Goal: Use online tool/utility: Utilize a website feature to perform a specific function

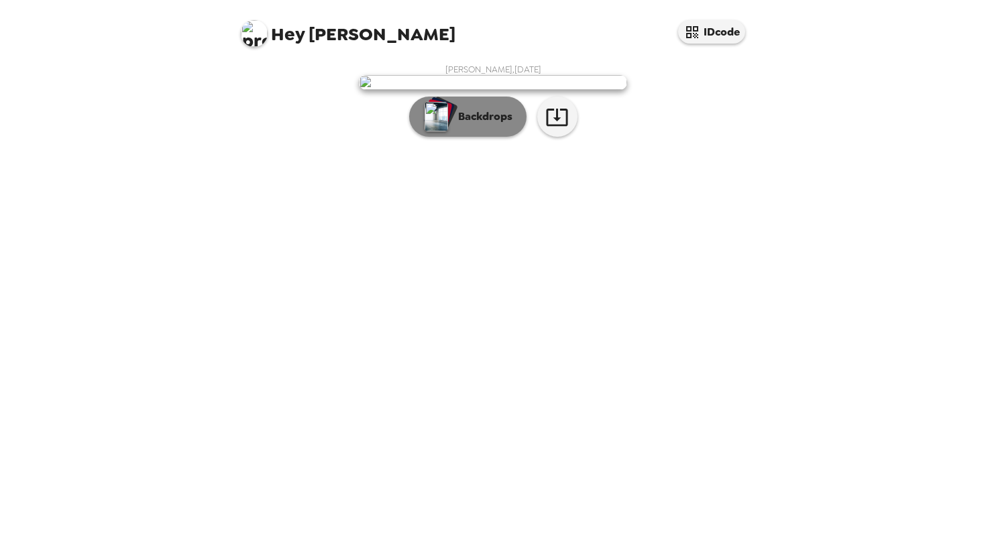
click at [479, 125] on p "Backdrops" at bounding box center [482, 117] width 61 height 16
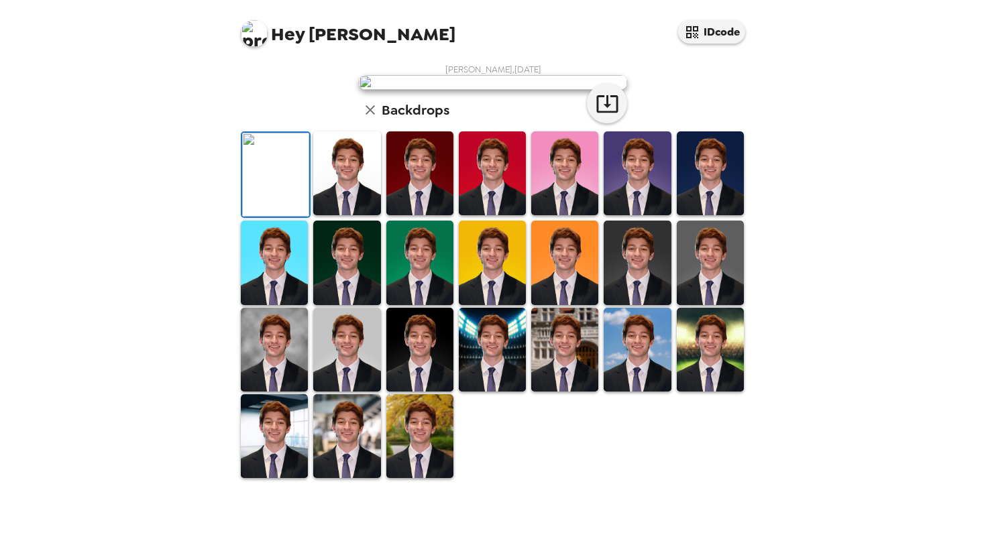
scroll to position [60, 0]
click at [347, 215] on img at bounding box center [346, 174] width 67 height 84
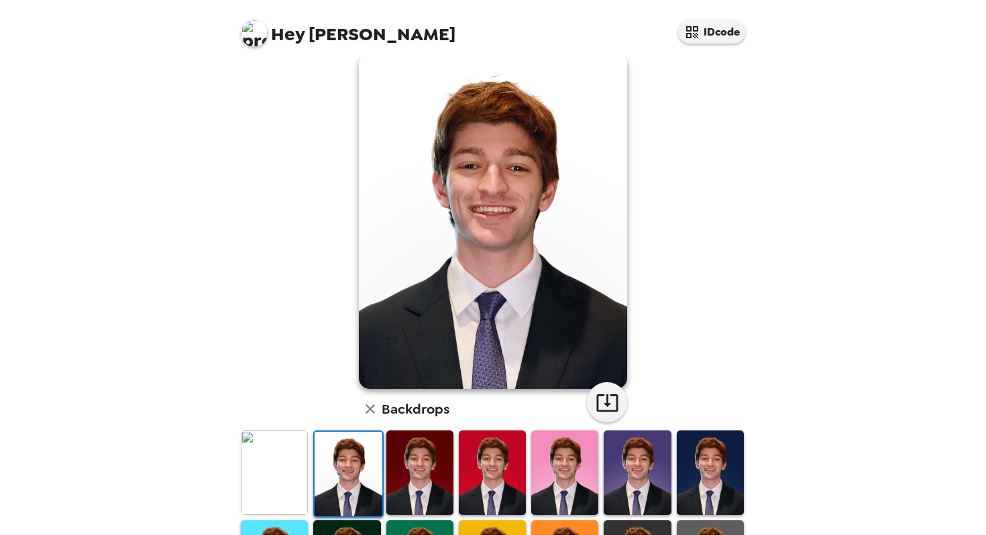
scroll to position [31, 0]
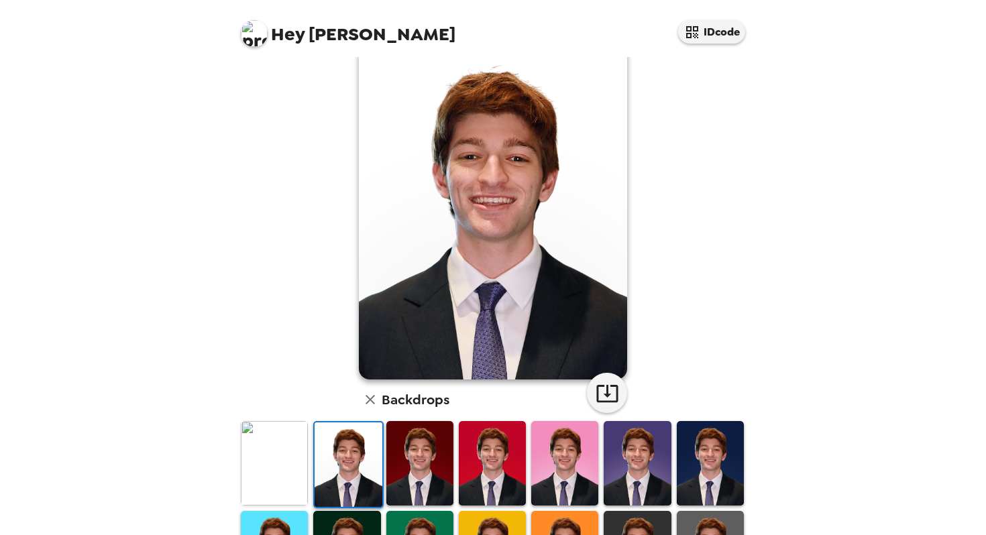
click at [720, 474] on img at bounding box center [710, 463] width 67 height 84
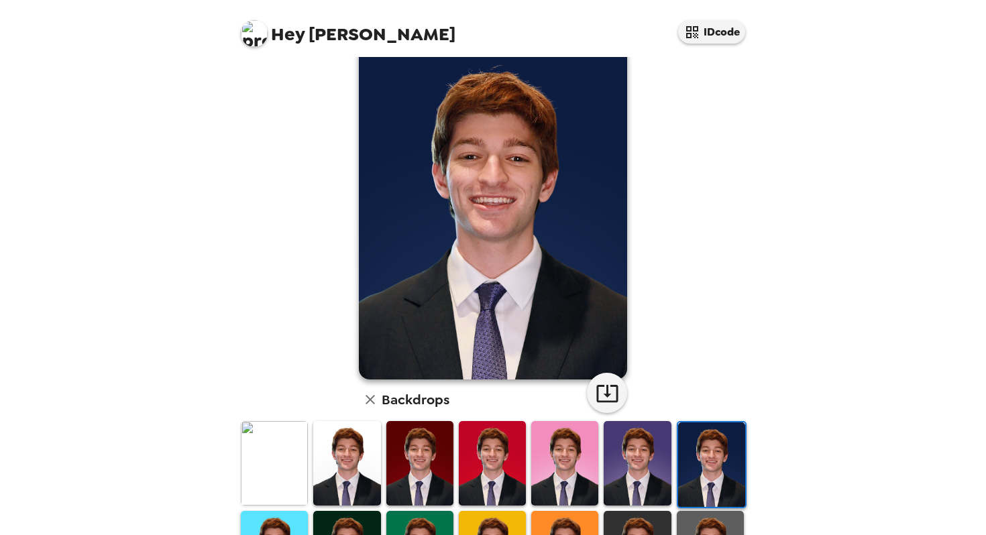
click at [350, 462] on img at bounding box center [346, 463] width 67 height 84
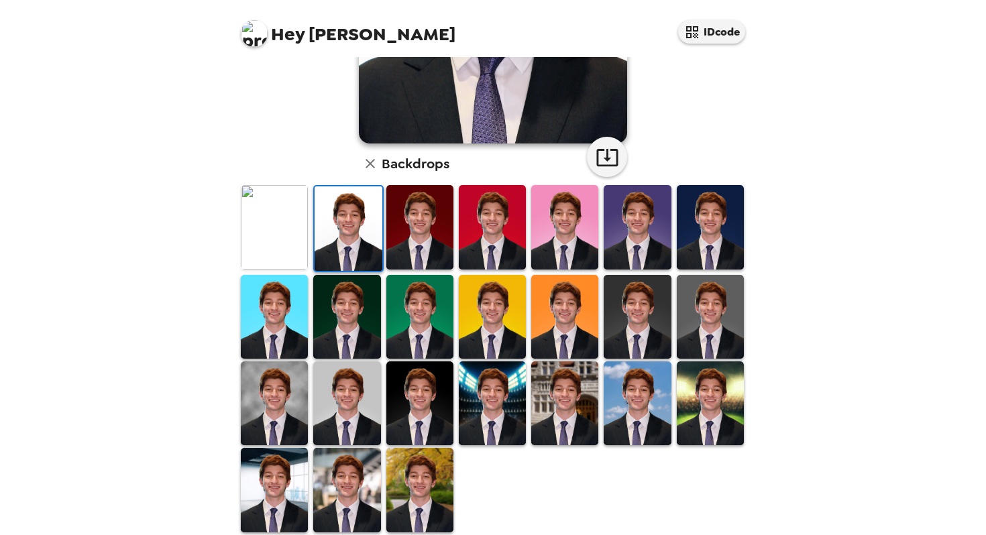
scroll to position [286, 0]
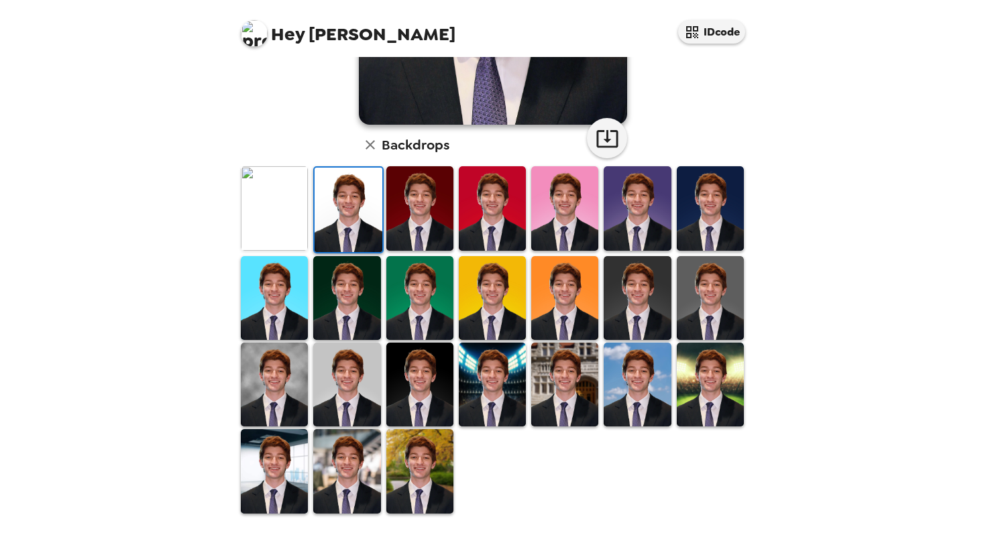
click at [416, 474] on img at bounding box center [420, 471] width 67 height 84
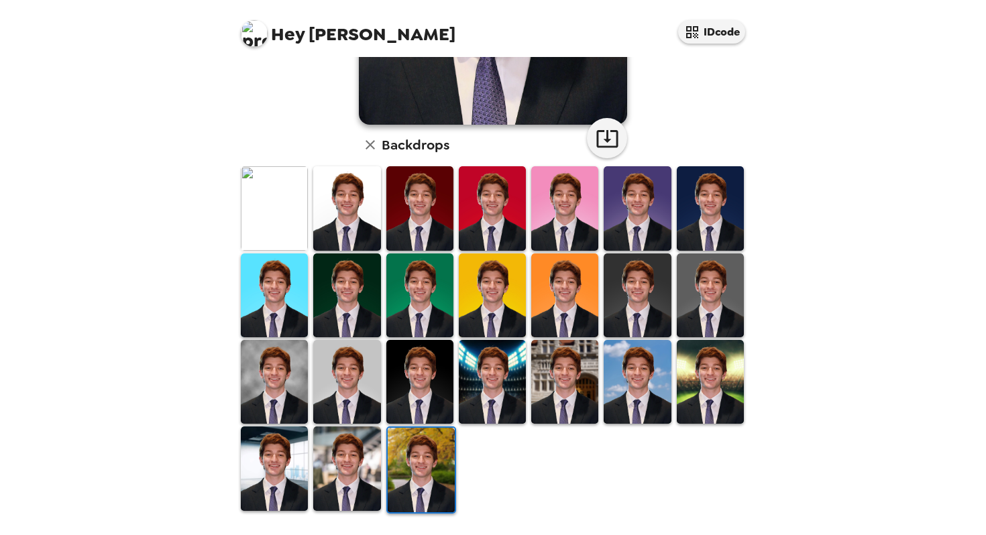
click at [715, 381] on img at bounding box center [710, 382] width 67 height 84
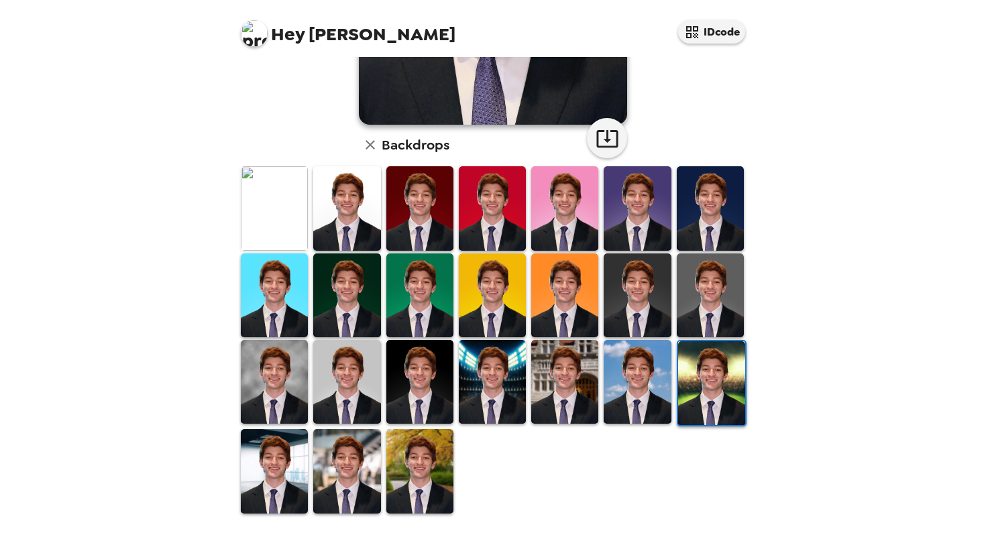
click at [657, 382] on img at bounding box center [637, 382] width 67 height 84
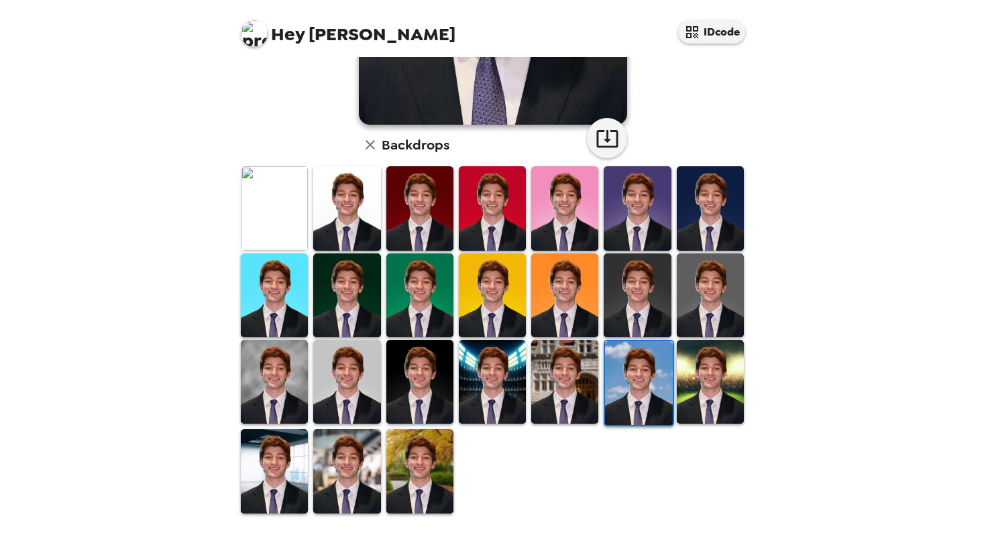
scroll to position [0, 0]
click at [578, 367] on img at bounding box center [564, 382] width 67 height 84
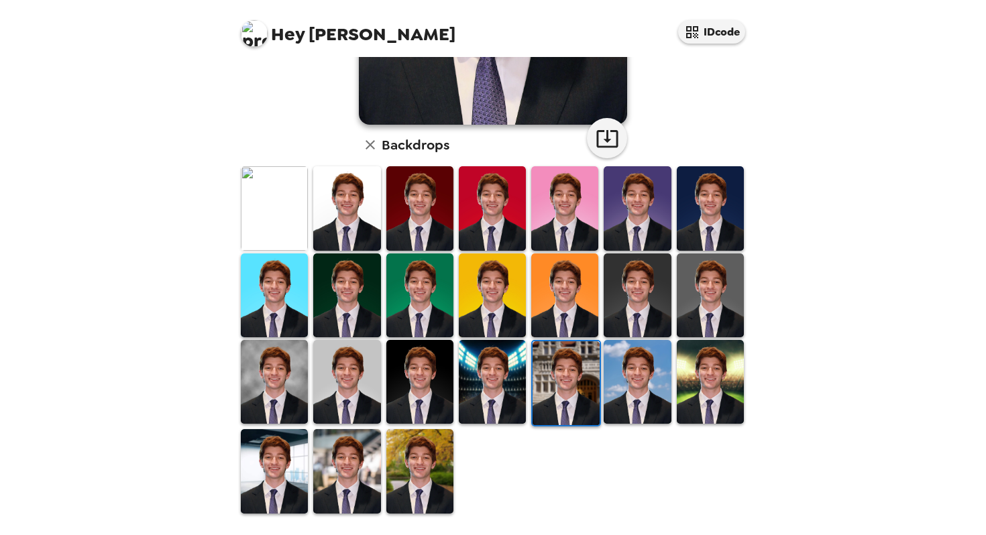
scroll to position [253, 0]
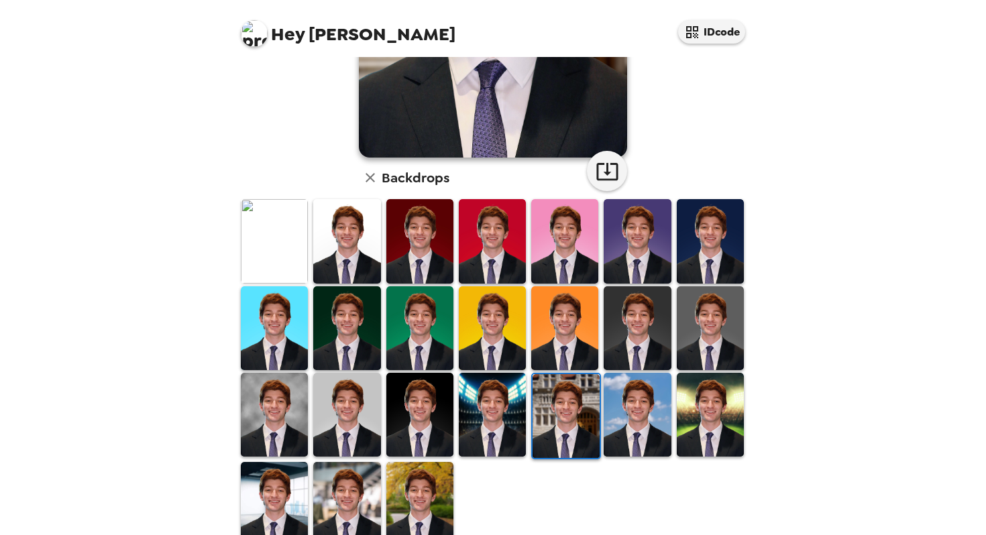
click at [338, 413] on img at bounding box center [346, 415] width 67 height 84
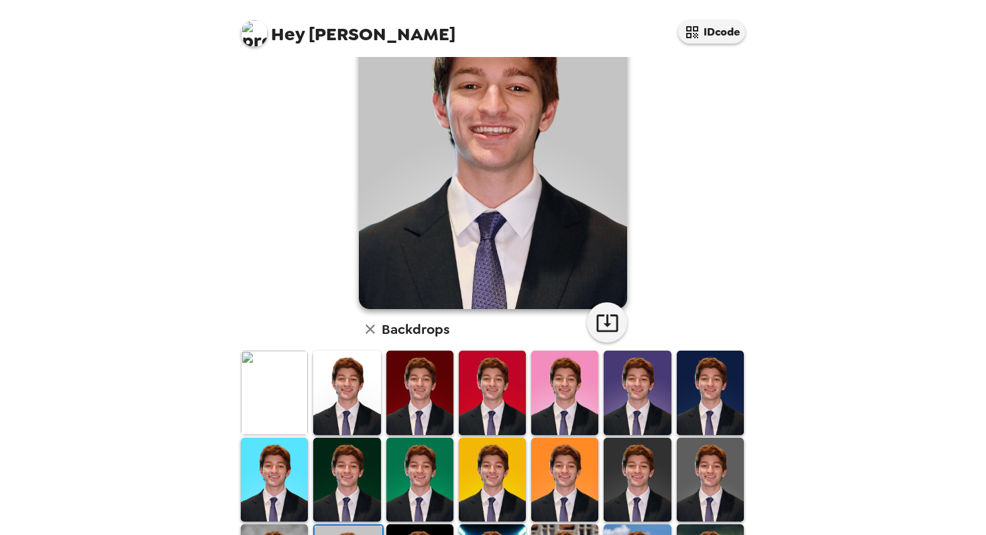
scroll to position [129, 0]
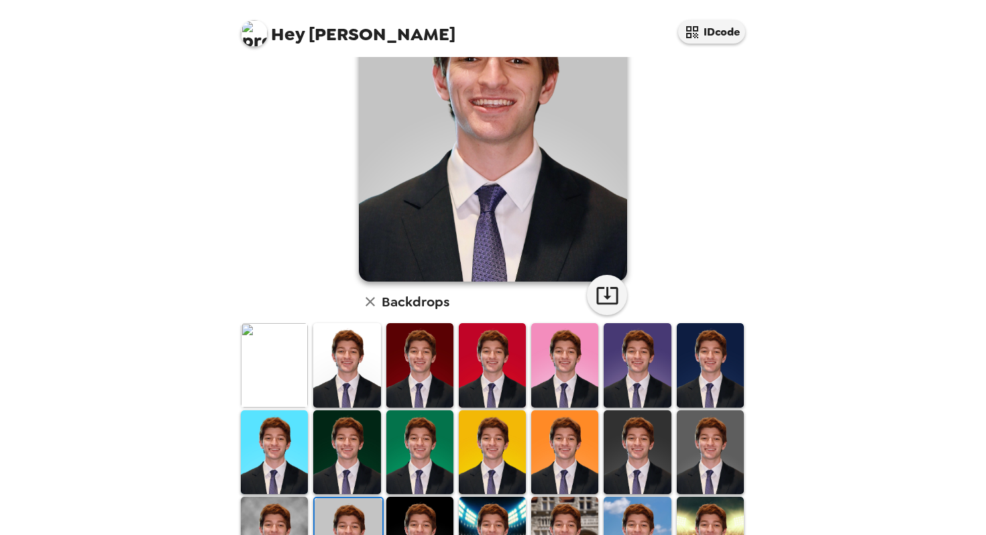
click at [327, 392] on img at bounding box center [346, 365] width 67 height 84
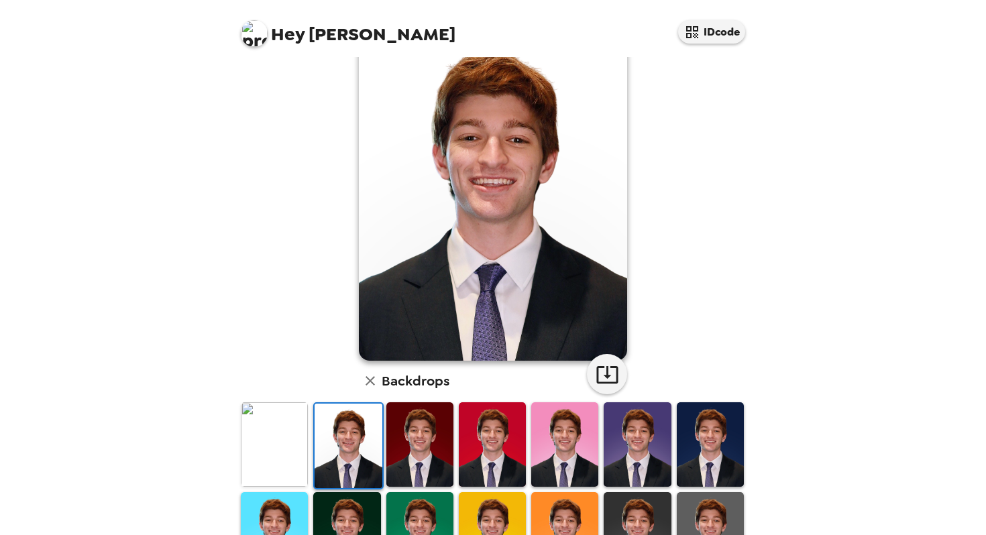
scroll to position [0, 0]
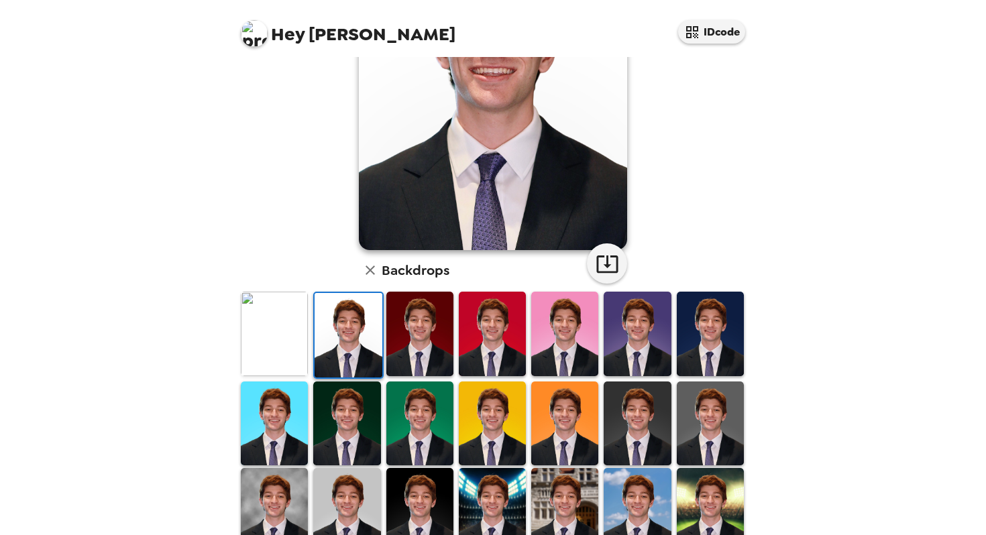
click at [346, 488] on img at bounding box center [346, 510] width 67 height 84
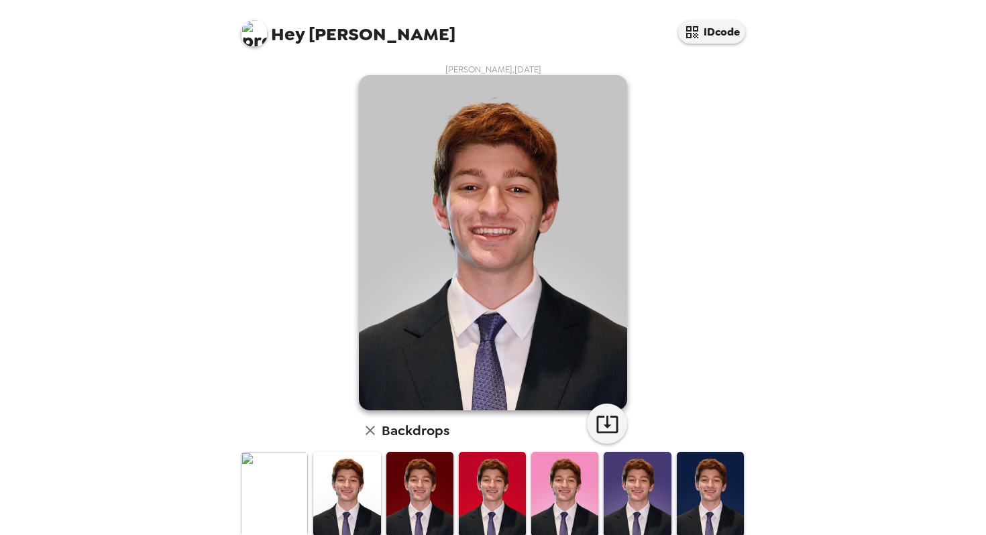
click at [350, 472] on img at bounding box center [346, 494] width 67 height 84
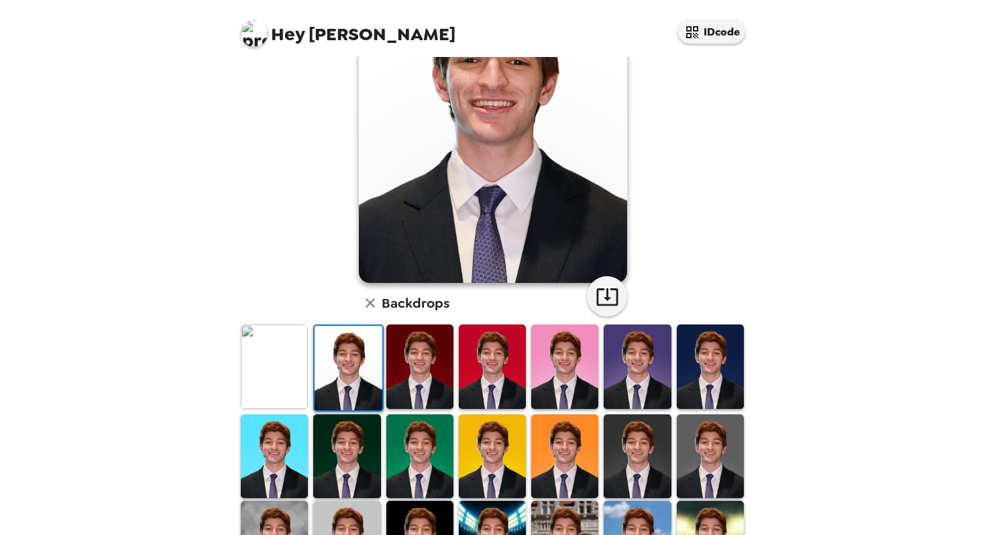
scroll to position [148, 0]
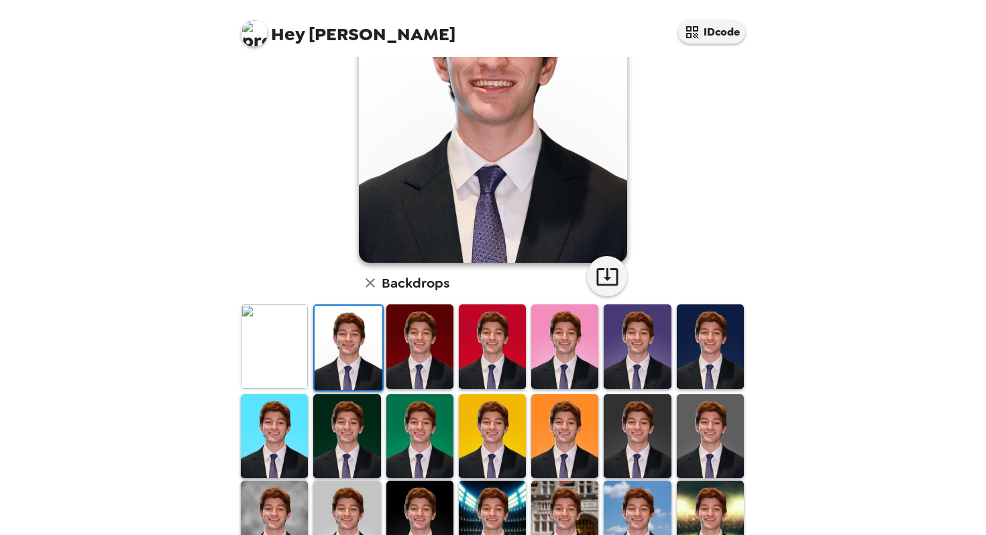
click at [352, 501] on img at bounding box center [346, 523] width 67 height 84
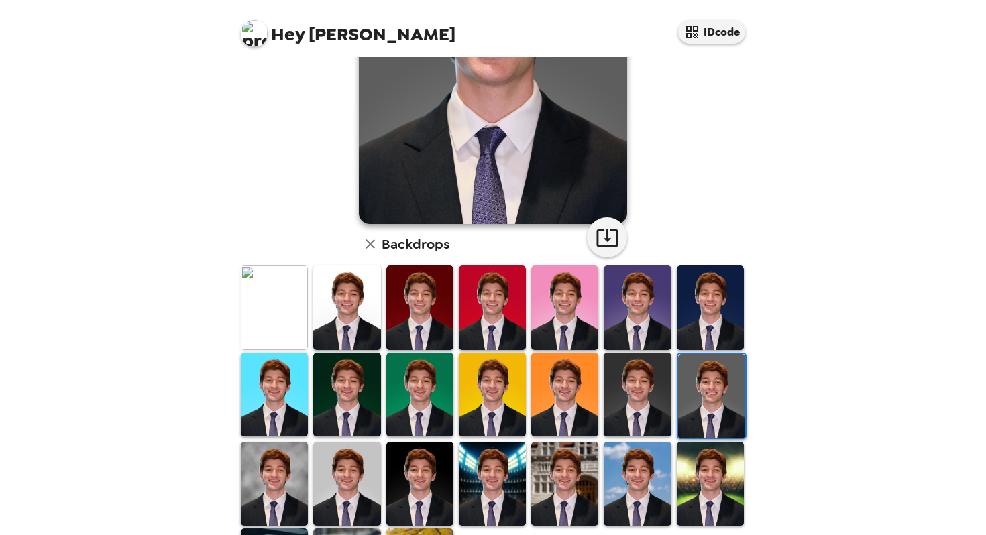
scroll to position [191, 0]
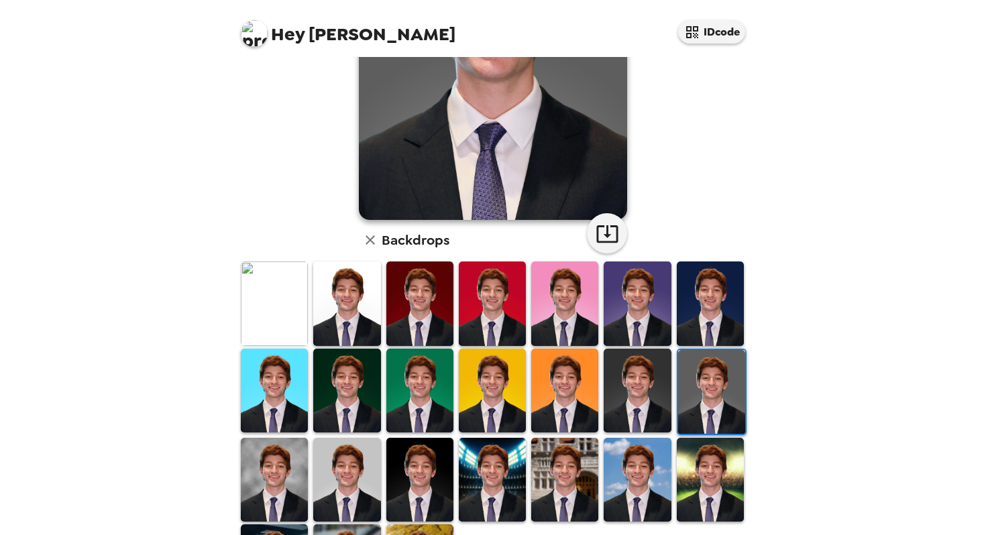
click at [352, 473] on img at bounding box center [346, 480] width 67 height 84
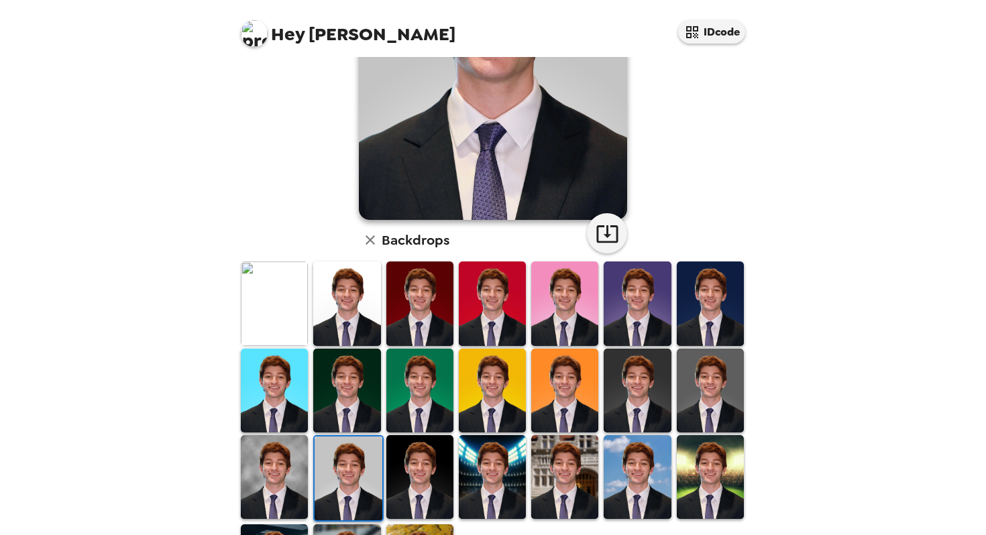
click at [276, 466] on img at bounding box center [274, 477] width 67 height 84
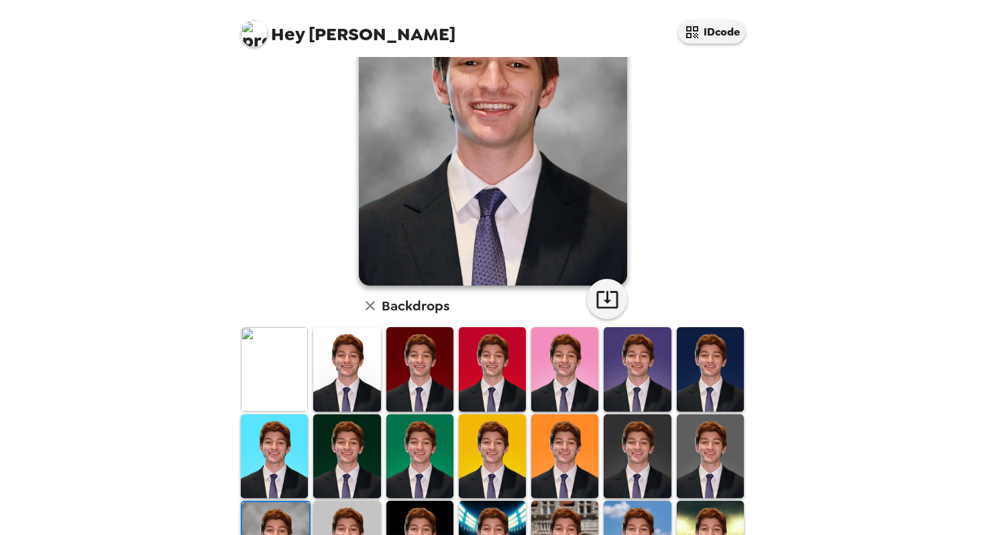
scroll to position [126, 0]
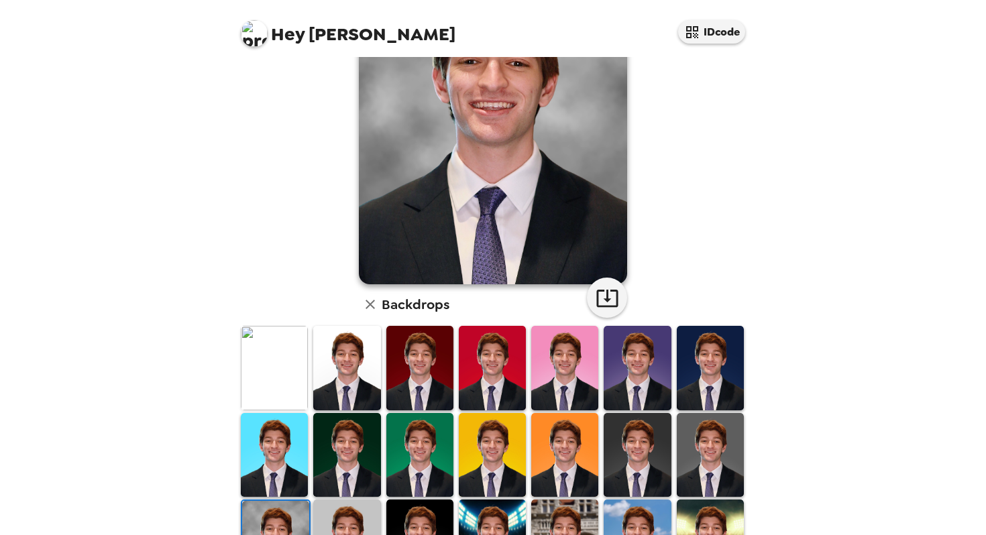
click at [342, 523] on img at bounding box center [346, 542] width 67 height 84
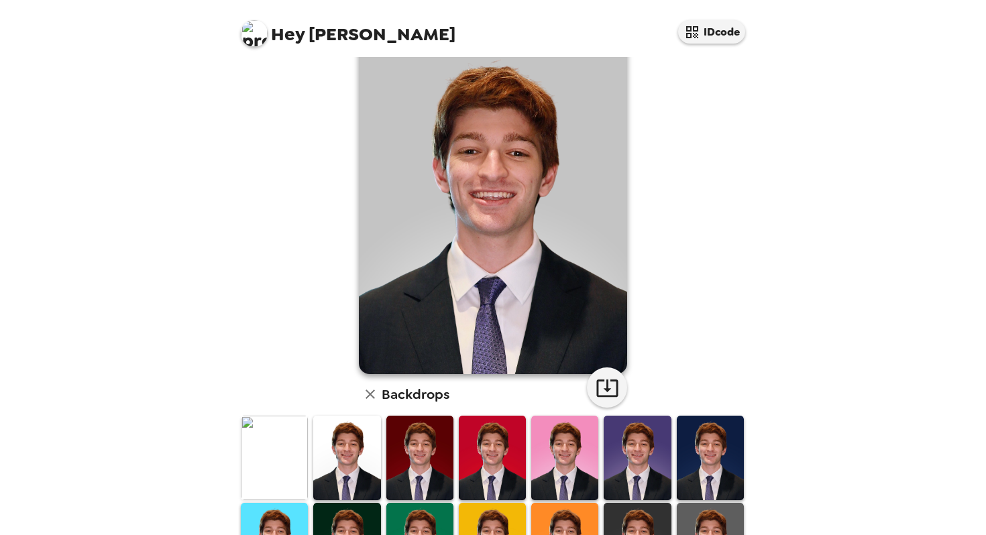
scroll to position [0, 0]
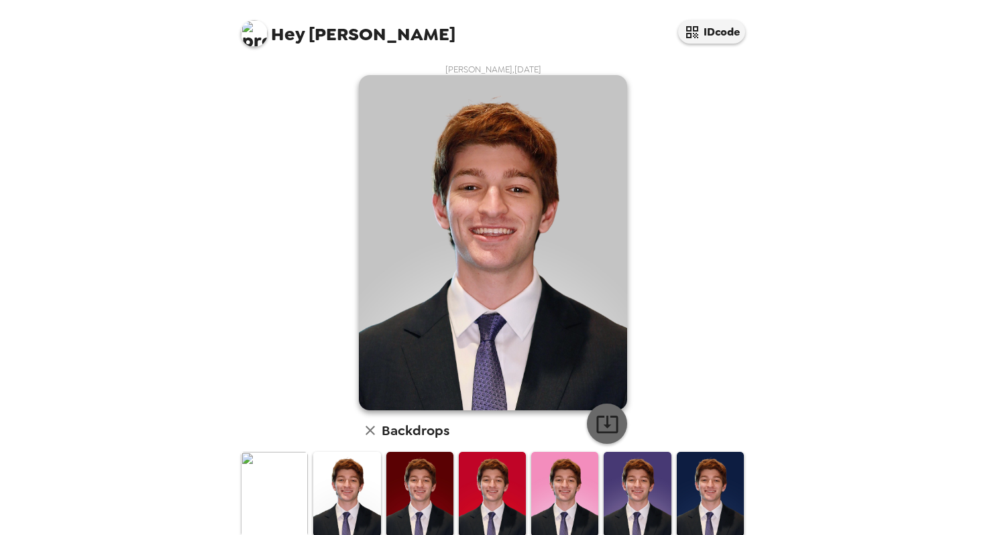
click at [603, 415] on icon "button" at bounding box center [607, 424] width 23 height 23
